Goal: Find specific page/section: Find specific page/section

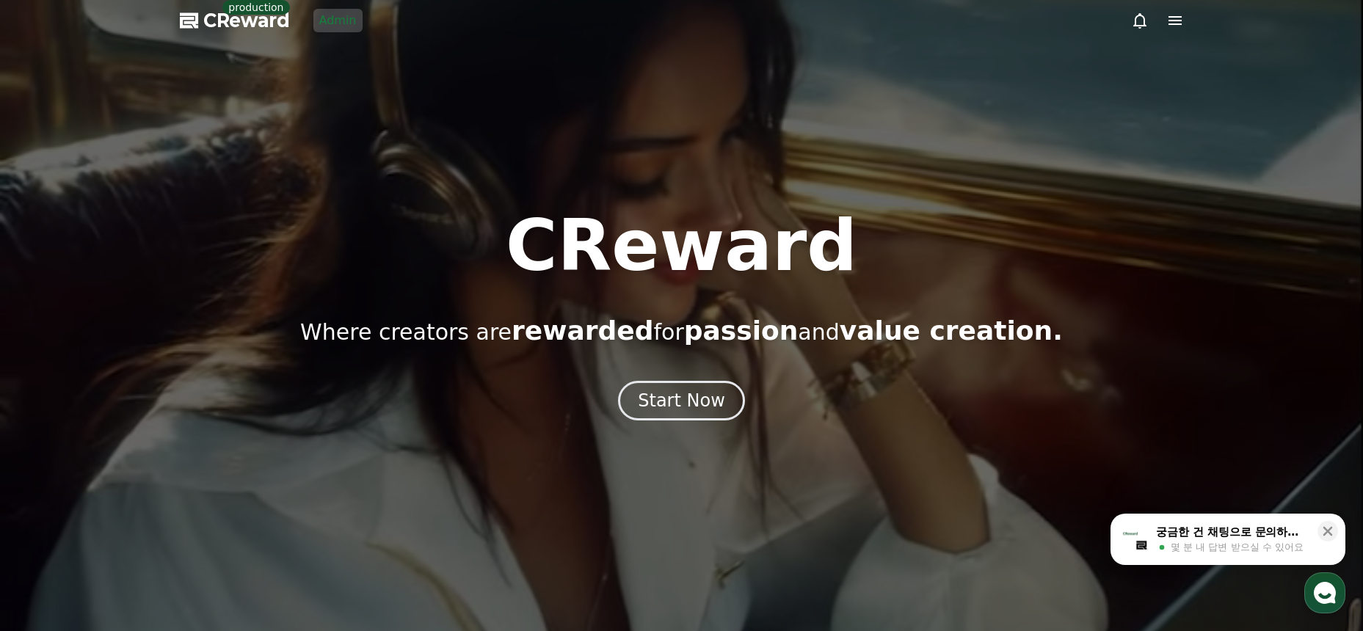
click at [350, 64] on div at bounding box center [681, 315] width 1363 height 631
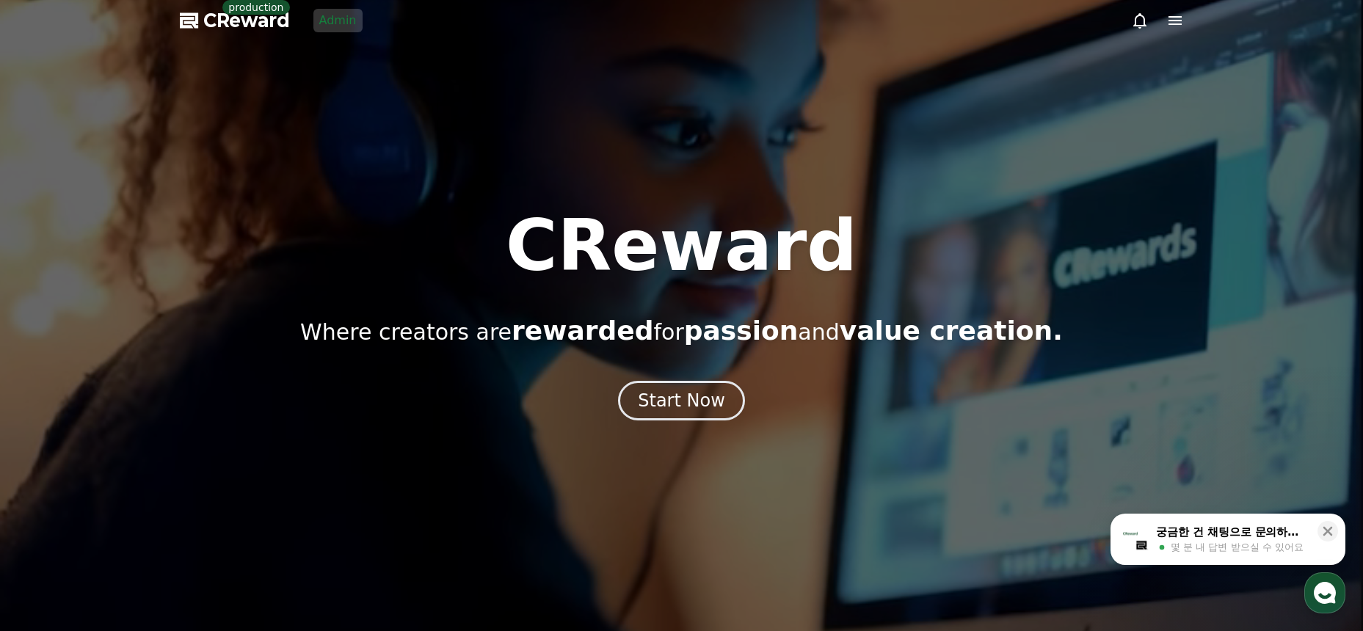
click at [1182, 21] on icon at bounding box center [1175, 21] width 18 height 18
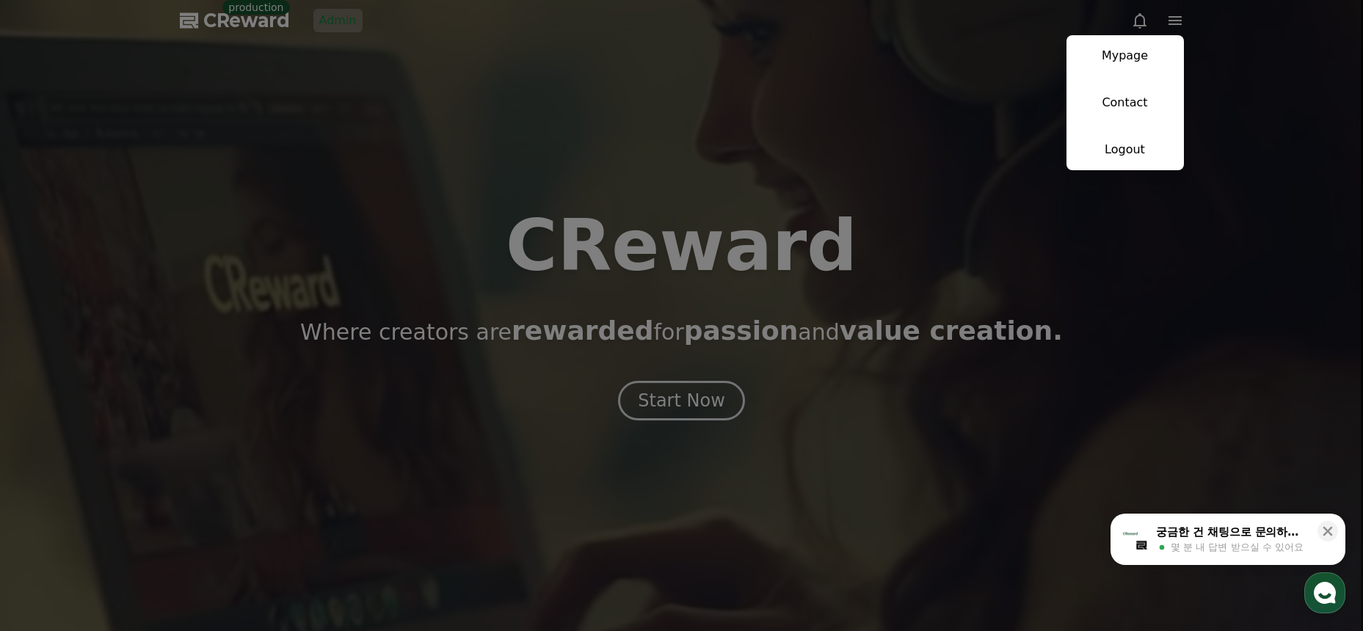
click at [1144, 59] on link "Mypage" at bounding box center [1124, 55] width 117 height 41
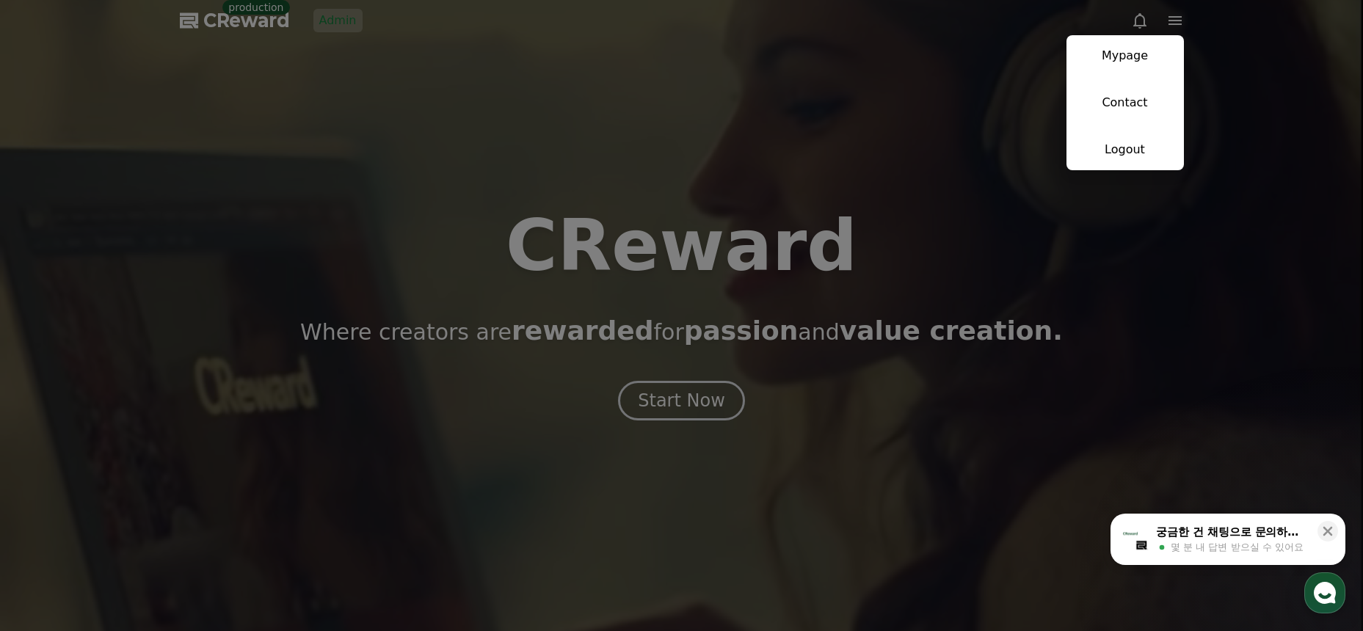
select select "**********"
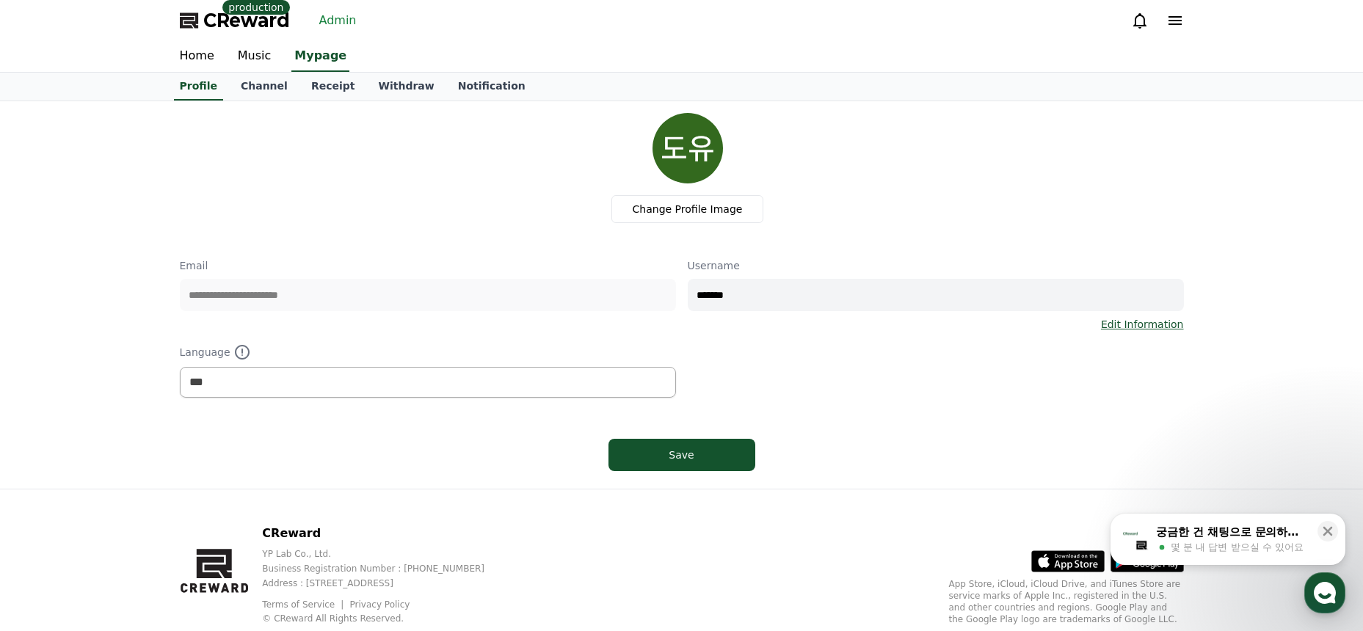
click at [331, 113] on div "Change Profile Image" at bounding box center [688, 168] width 992 height 110
click at [251, 54] on link "Music" at bounding box center [254, 56] width 57 height 31
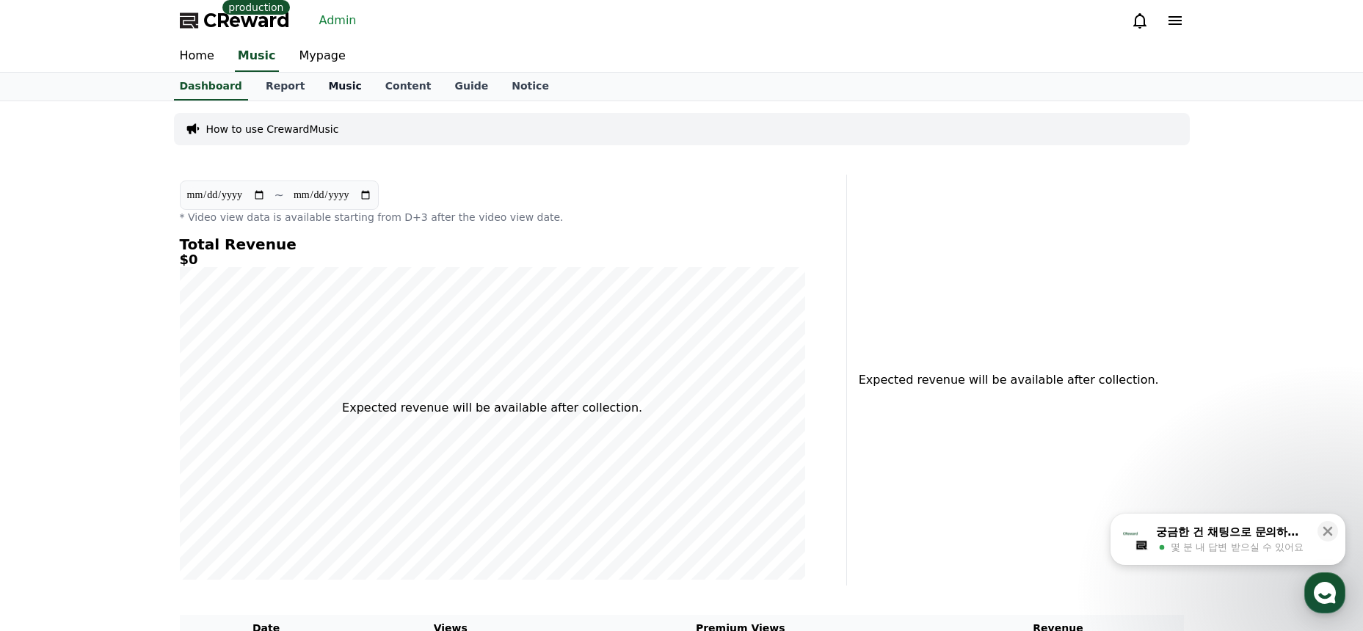
click at [316, 84] on link "Music" at bounding box center [344, 87] width 57 height 28
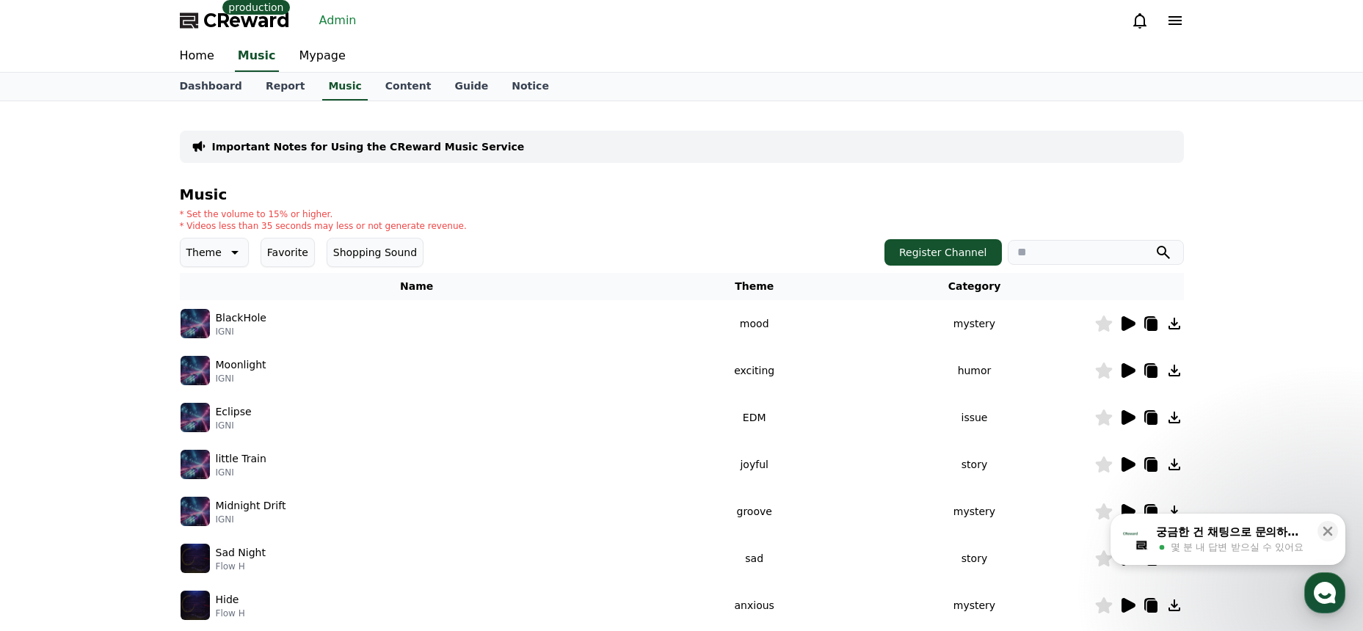
click at [119, 232] on div "Important Notes for Using the CReward Music Service Music * Set the volume to 1…" at bounding box center [681, 456] width 1363 height 710
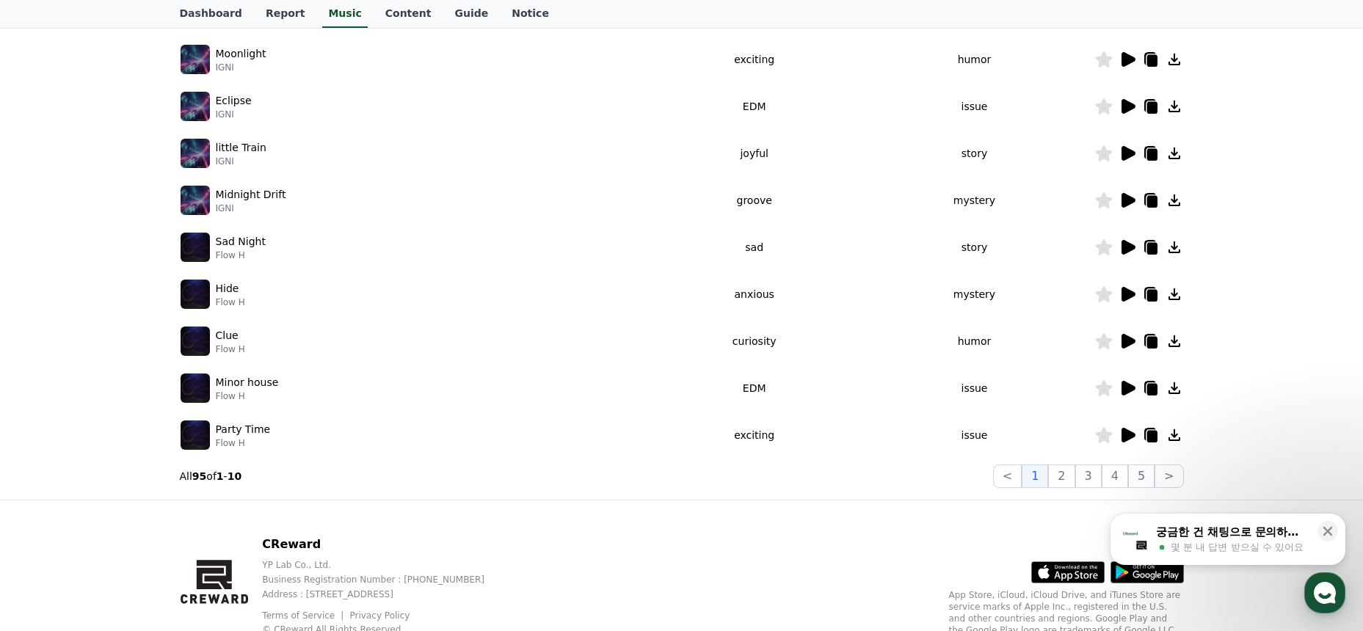
click at [1214, 55] on div "Important Notes for Using the CReward Music Service Music * Set the volume to 1…" at bounding box center [681, 145] width 1363 height 710
click at [1237, 40] on div "Important Notes for Using the CReward Music Service Music * Set the volume to 1…" at bounding box center [681, 145] width 1363 height 710
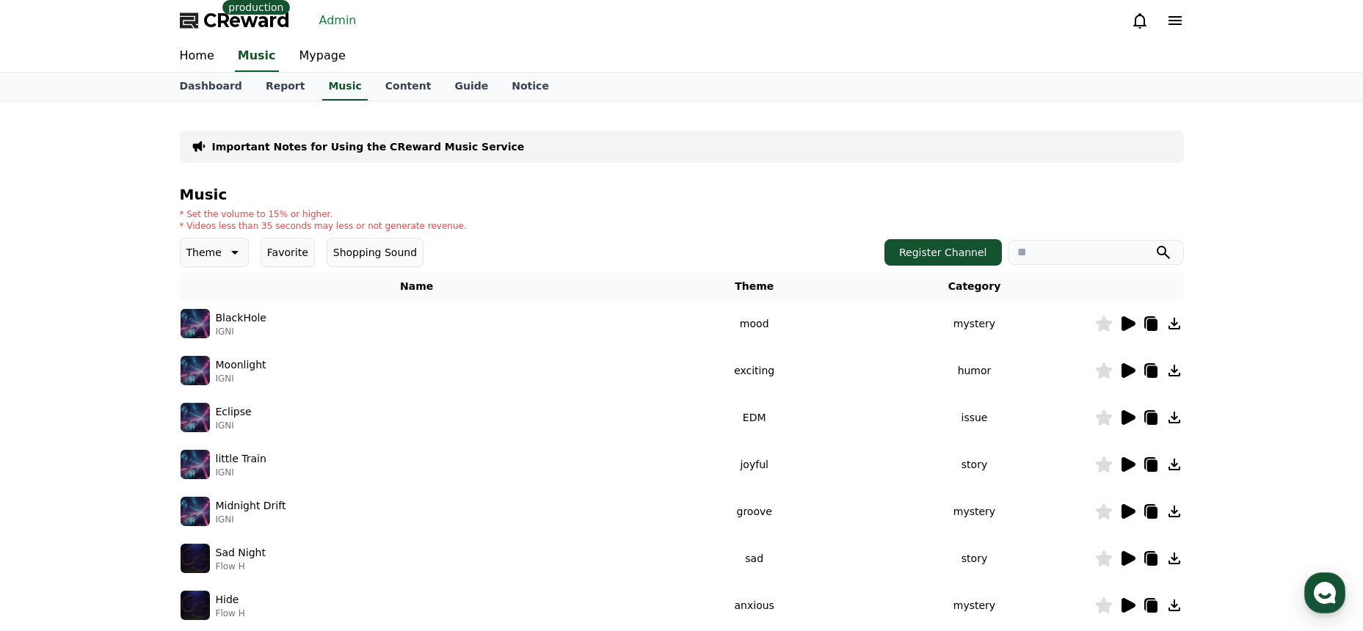
click at [523, 197] on h4 "Music" at bounding box center [682, 194] width 1004 height 16
click at [327, 24] on link "Admin" at bounding box center [337, 20] width 49 height 23
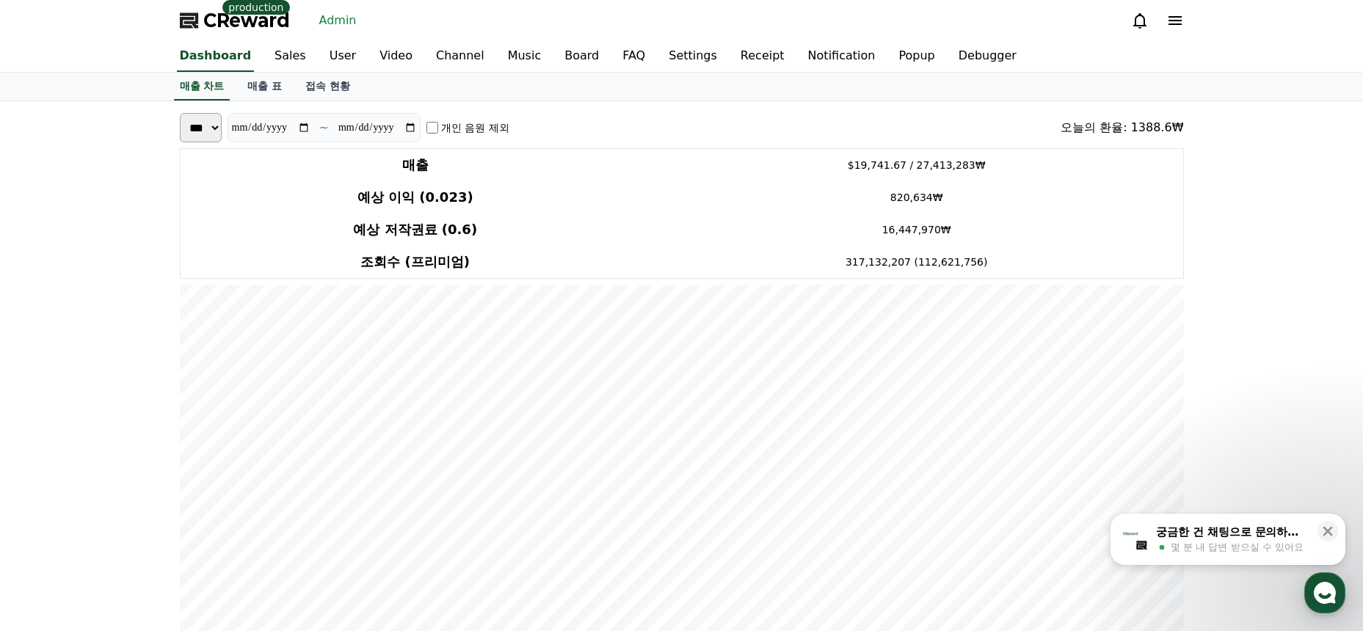
click at [398, 84] on div "매출 차트 매출 표 접속 현황" at bounding box center [681, 87] width 1027 height 28
click at [496, 51] on link "Music" at bounding box center [524, 56] width 57 height 31
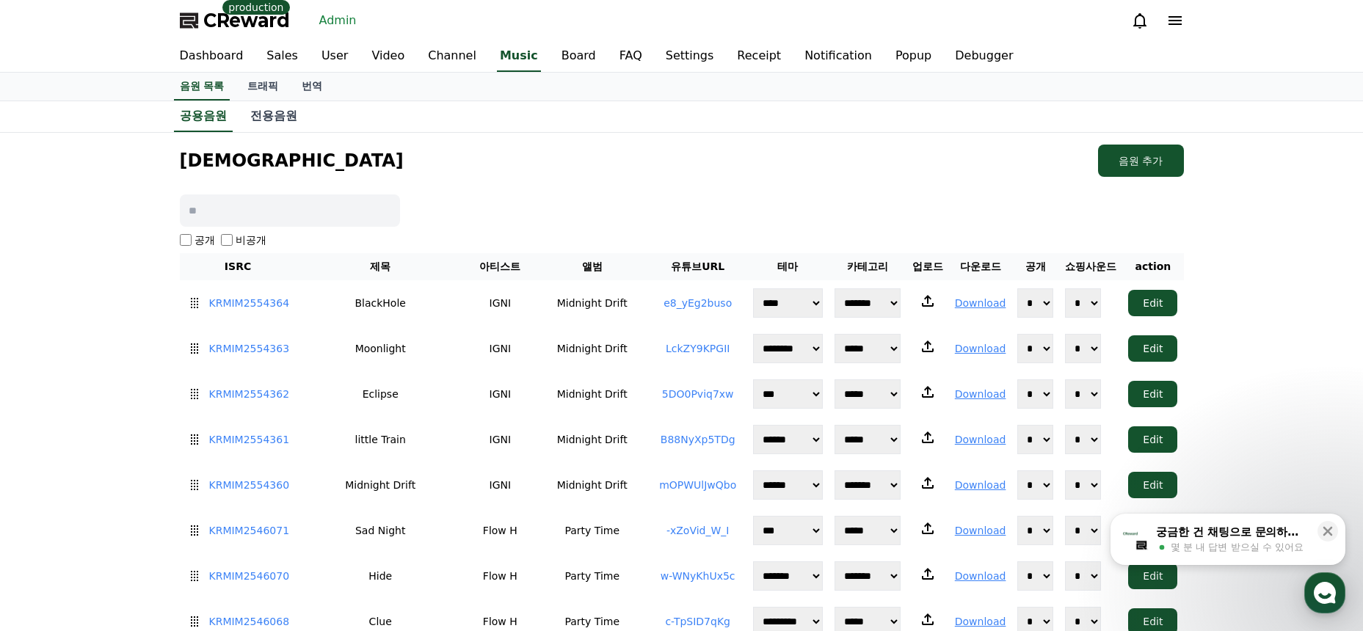
click at [782, 130] on div "공용음원 전용음원" at bounding box center [681, 116] width 1027 height 31
click at [718, 157] on div "음원목록 음원 추가" at bounding box center [682, 161] width 1004 height 32
click at [679, 302] on link "e8_yEg2buso" at bounding box center [697, 303] width 68 height 12
